Goal: Navigation & Orientation: Find specific page/section

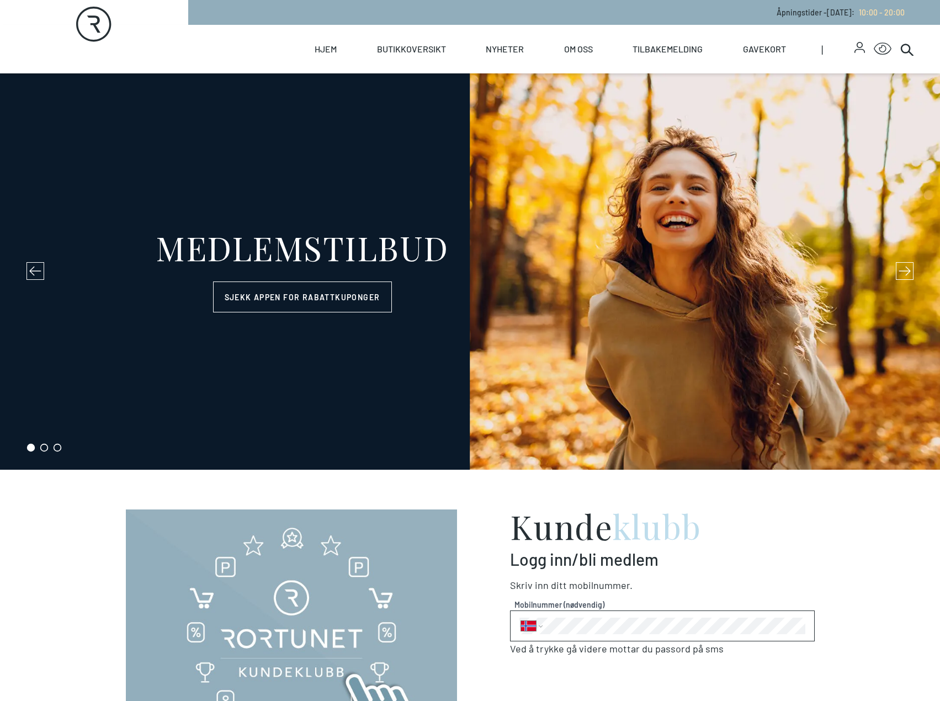
select select "NO"
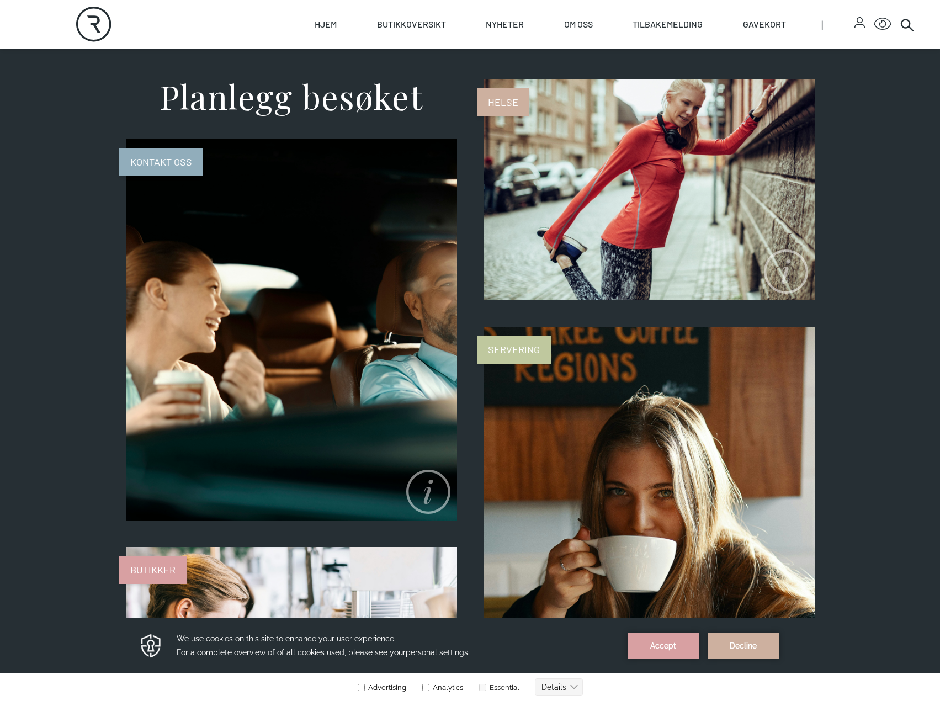
scroll to position [723, 0]
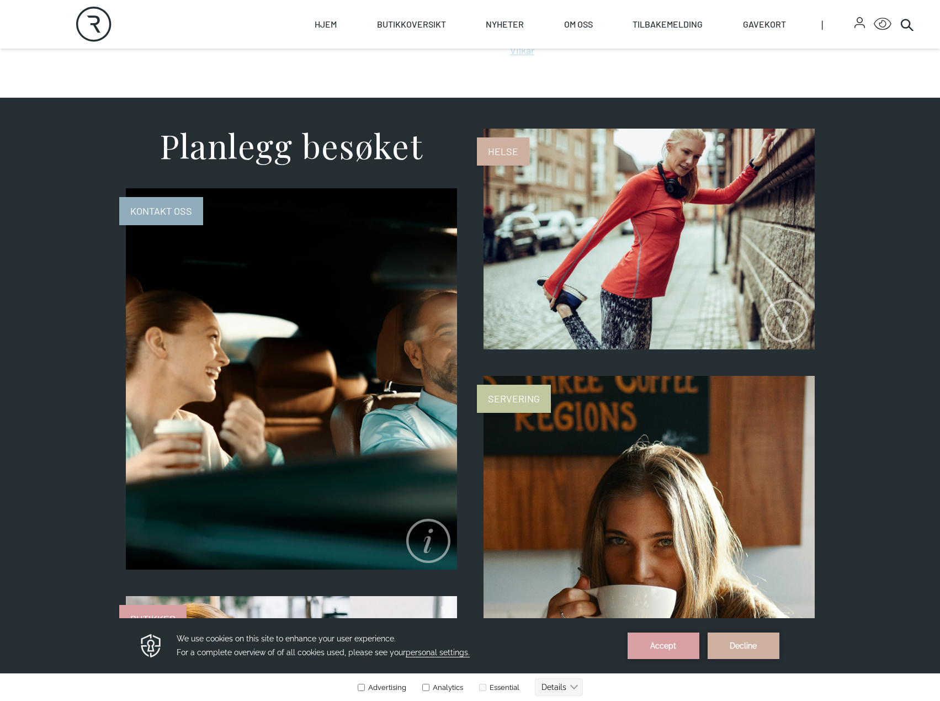
drag, startPoint x: 606, startPoint y: 243, endPoint x: 432, endPoint y: 157, distance: 194.8
click at [431, 161] on div "Planlegg besøket" at bounding box center [291, 145] width 331 height 33
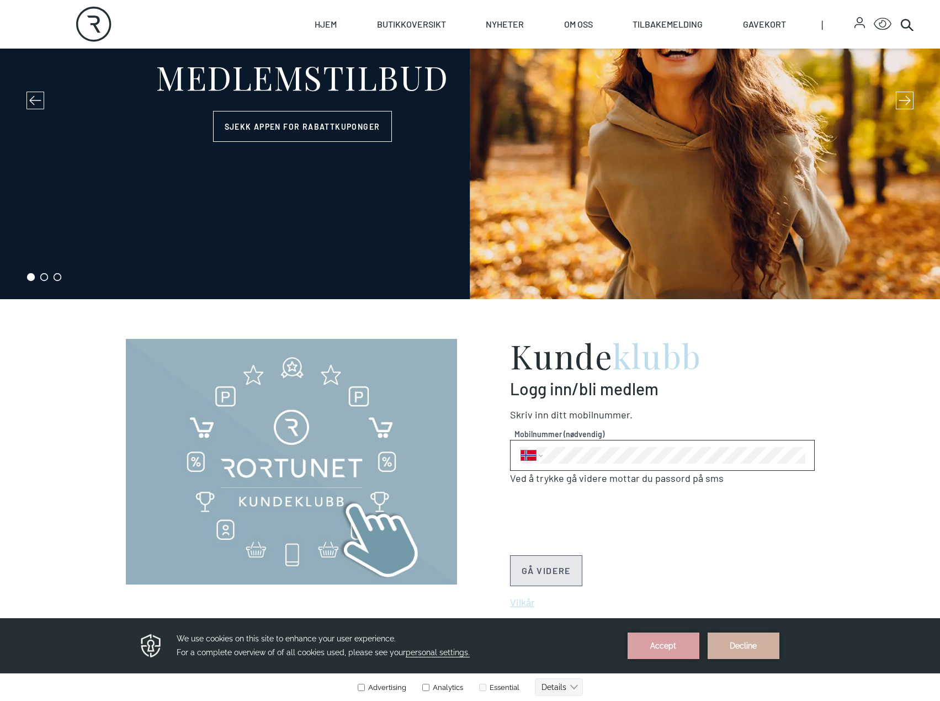
scroll to position [0, 0]
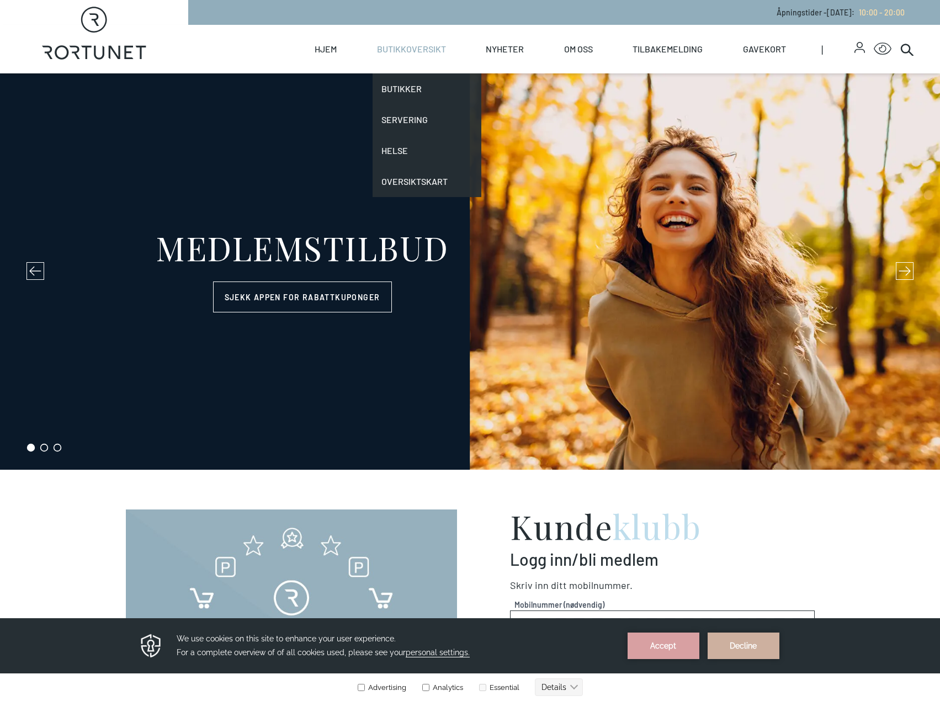
click at [417, 52] on link "Butikkoversikt" at bounding box center [411, 49] width 69 height 49
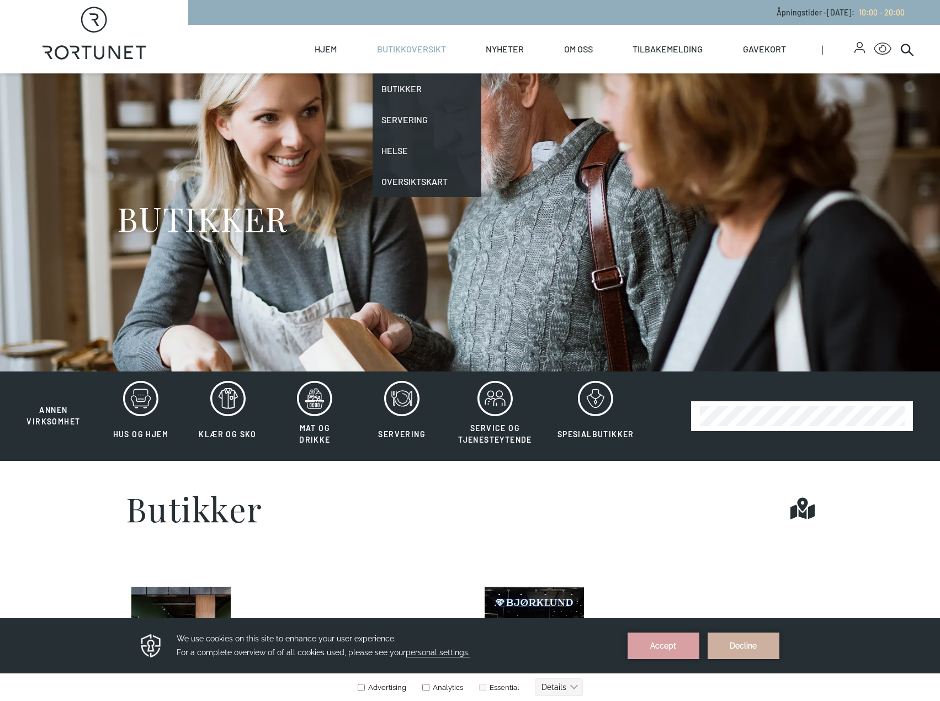
click at [420, 48] on link "Butikkoversikt" at bounding box center [411, 49] width 69 height 49
click at [420, 99] on link "Butikker" at bounding box center [427, 88] width 109 height 31
click at [443, 89] on link "Butikker" at bounding box center [427, 88] width 109 height 31
click at [420, 52] on link "Butikkoversikt" at bounding box center [411, 49] width 69 height 49
click at [415, 88] on link "Butikker" at bounding box center [427, 88] width 109 height 31
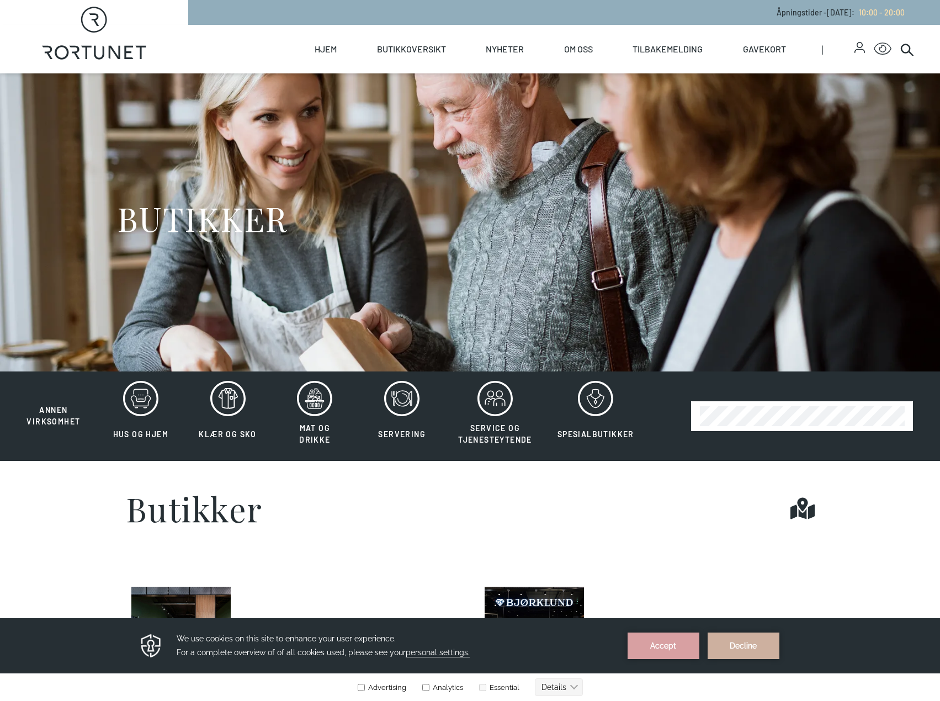
click at [100, 20] on icon "Rortunet" at bounding box center [94, 33] width 104 height 53
select select "NO"
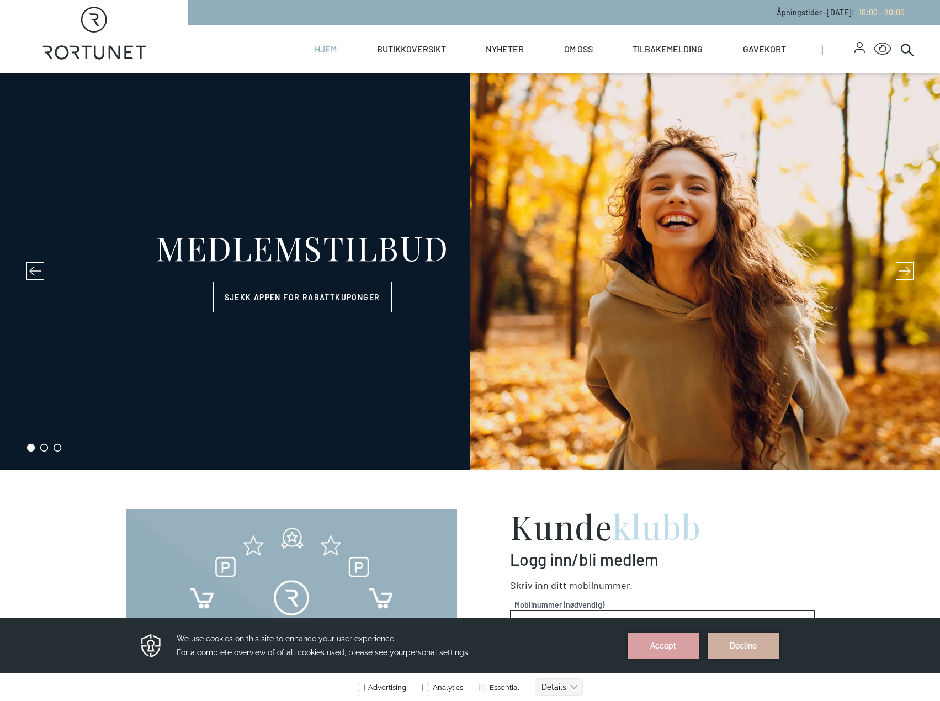
click at [331, 47] on link "Hjem" at bounding box center [326, 49] width 22 height 49
select select "NO"
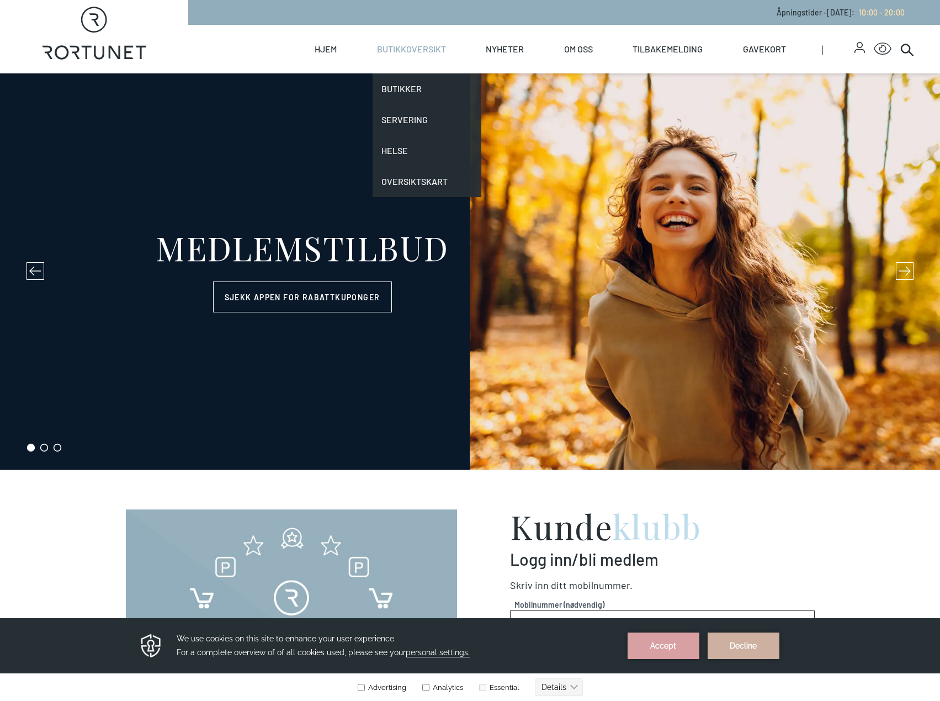
click at [425, 54] on link "Butikkoversikt" at bounding box center [411, 49] width 69 height 49
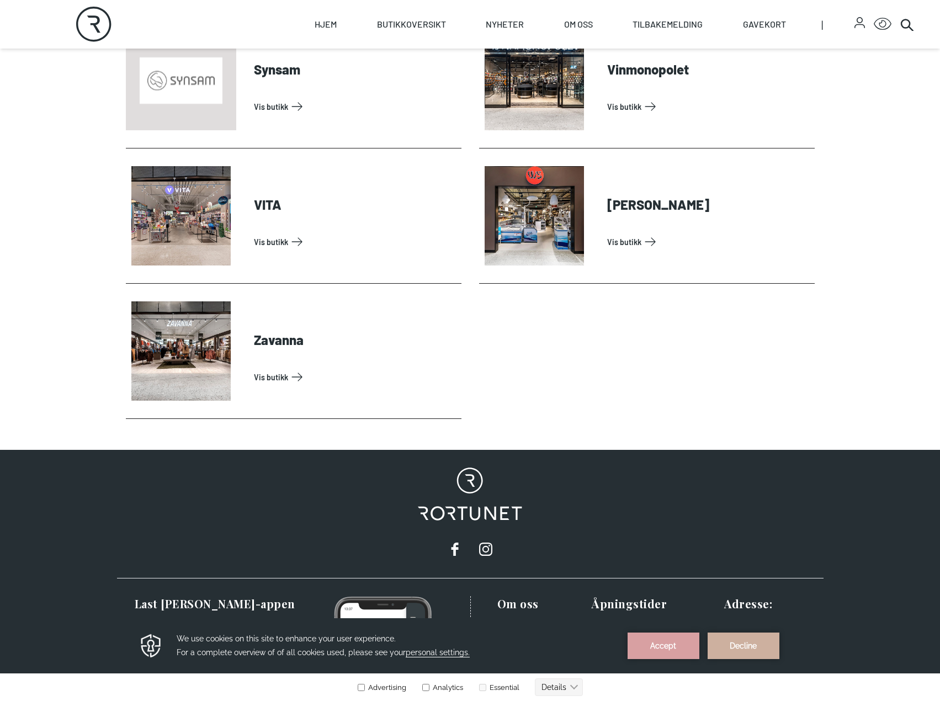
scroll to position [3534, 0]
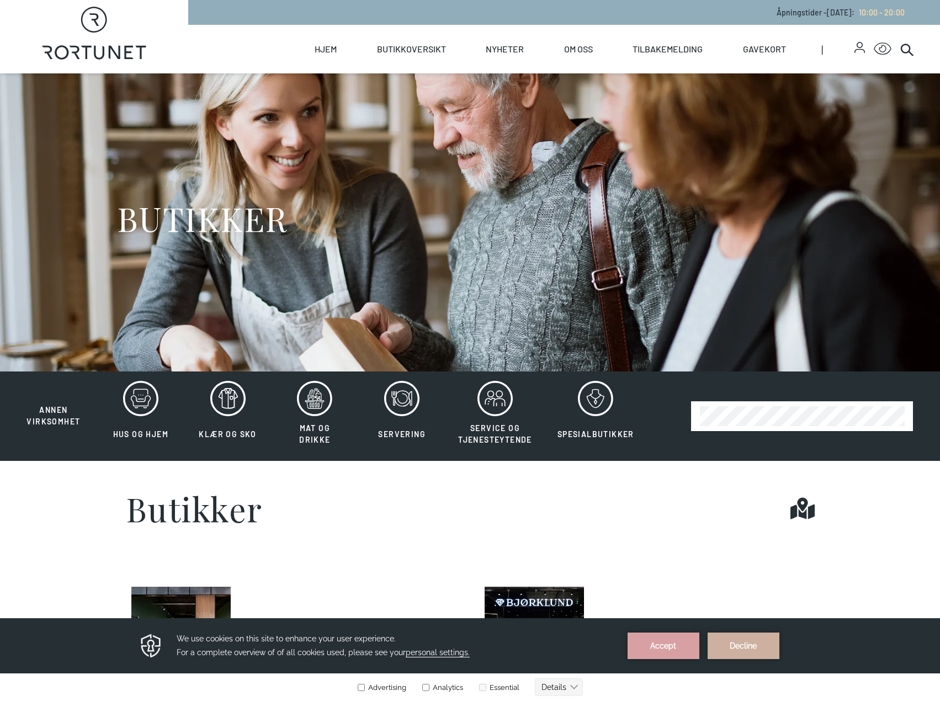
select select "NO"
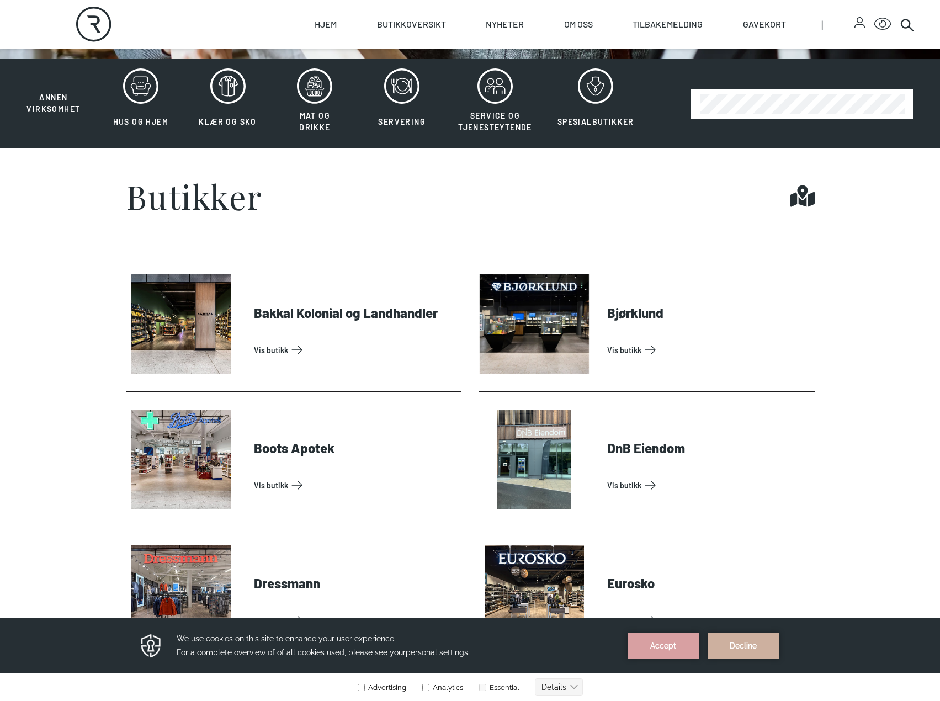
scroll to position [331, 0]
